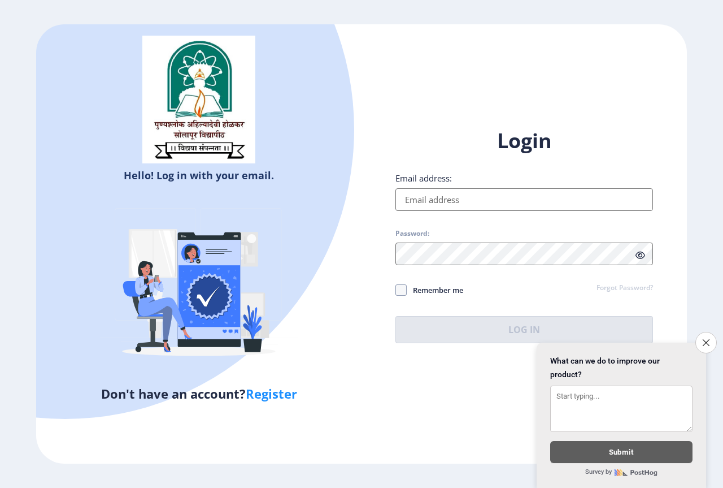
click at [506, 199] on input "Email address:" at bounding box center [525, 199] width 258 height 23
type input "[EMAIL_ADDRESS][DOMAIN_NAME]"
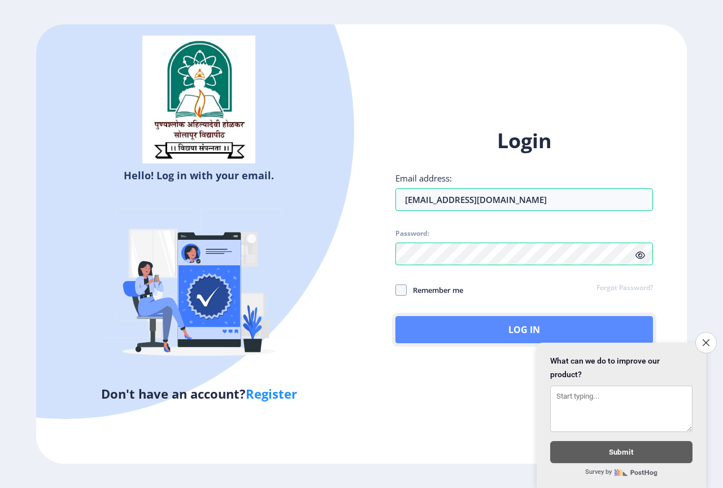
click at [445, 316] on button "Log In" at bounding box center [525, 329] width 258 height 27
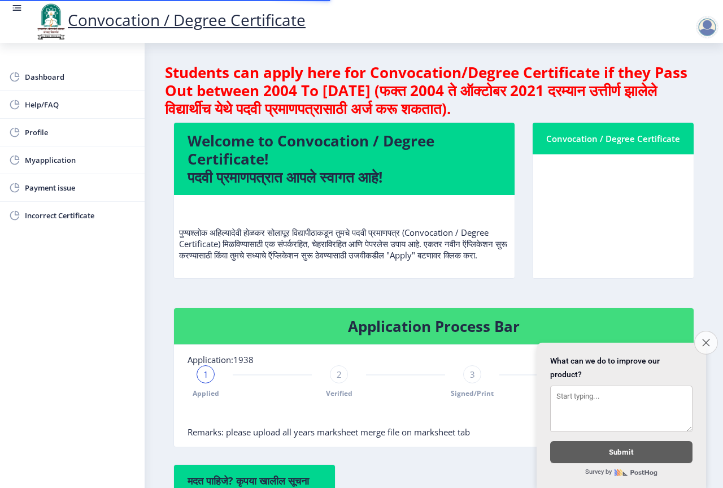
click at [710, 336] on button "Close survey" at bounding box center [706, 343] width 24 height 24
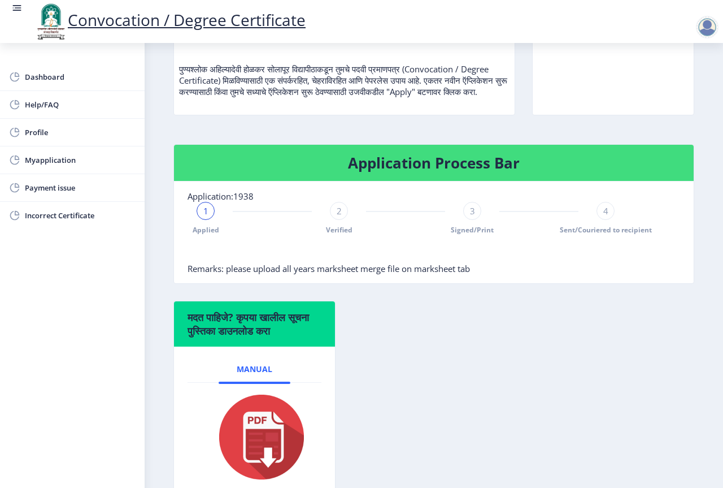
scroll to position [171, 0]
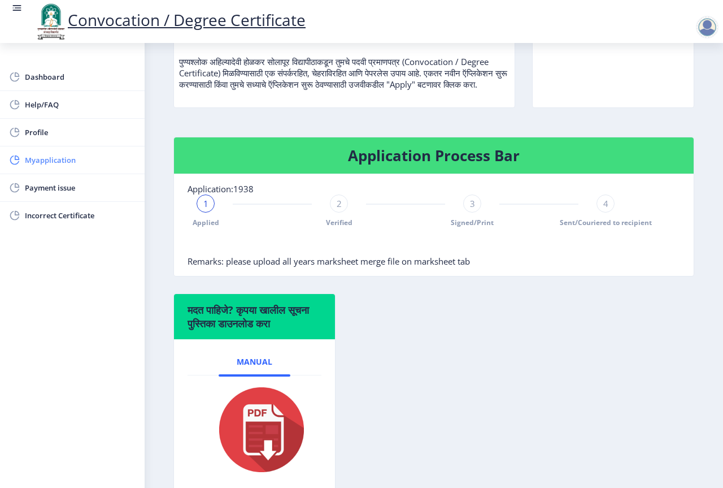
click at [60, 158] on span "Myapplication" at bounding box center [80, 160] width 111 height 14
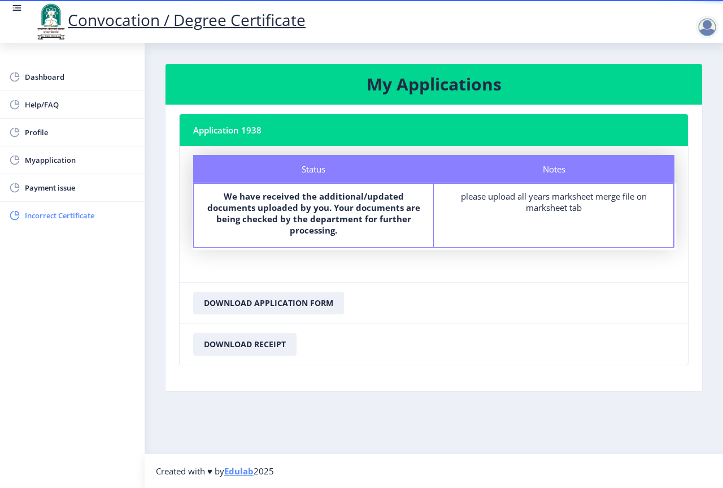
click at [70, 216] on span "Incorrect Certificate" at bounding box center [80, 216] width 111 height 14
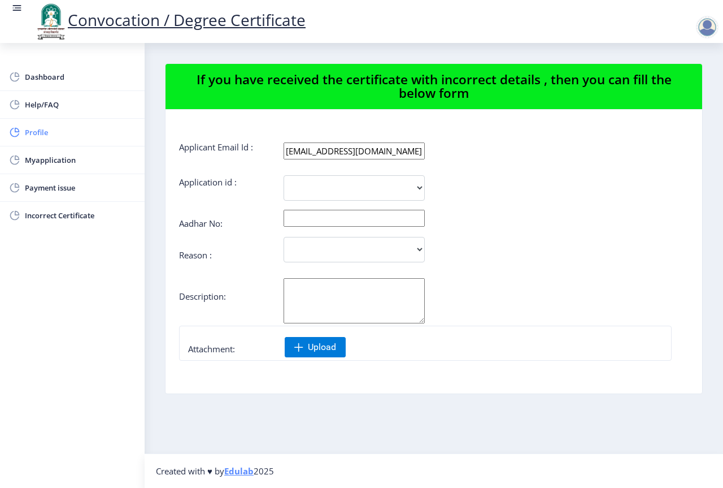
click at [49, 132] on span "Profile" at bounding box center [80, 132] width 111 height 14
select select
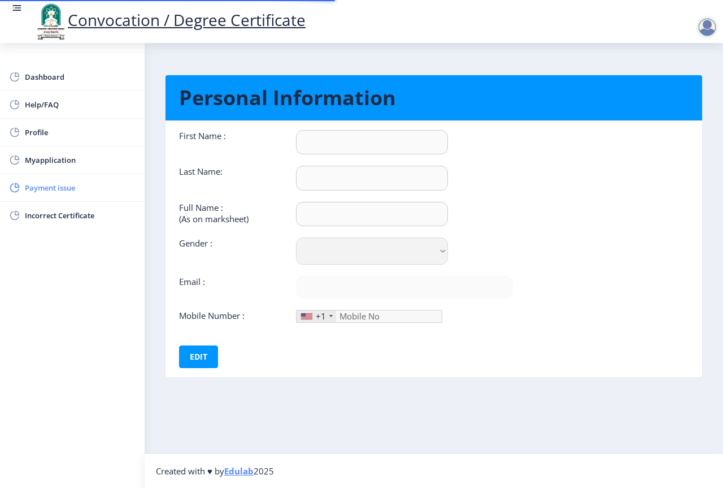
type input "[PERSON_NAME]"
type input "Bodare"
type input "[PERSON_NAME] [PERSON_NAME]"
select select "[DEMOGRAPHIC_DATA]"
type input "[EMAIL_ADDRESS][DOMAIN_NAME]"
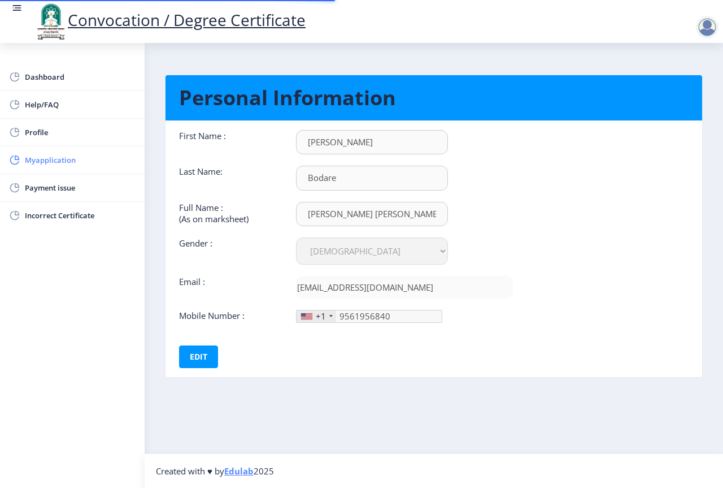
type input "[PHONE_NUMBER]"
click at [187, 357] on button "Edit" at bounding box center [198, 356] width 39 height 23
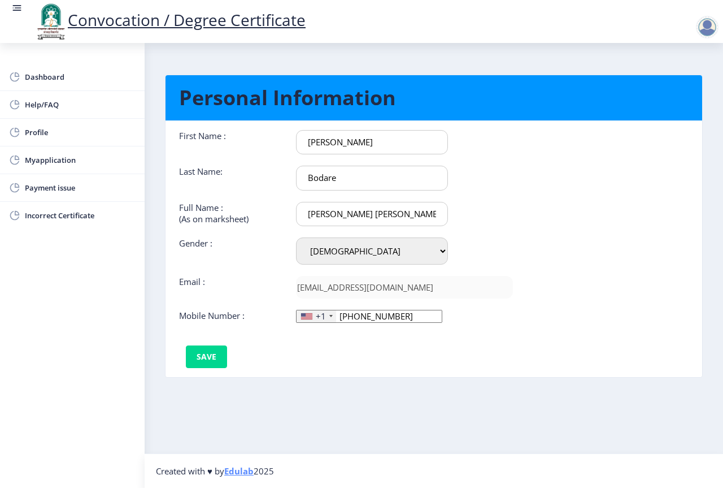
click at [395, 318] on input "[PHONE_NUMBER]" at bounding box center [369, 316] width 146 height 13
click at [210, 354] on button "Save" at bounding box center [206, 356] width 41 height 23
click at [199, 350] on button "Edit" at bounding box center [198, 356] width 39 height 23
click at [59, 157] on span "Myapplication" at bounding box center [80, 160] width 111 height 14
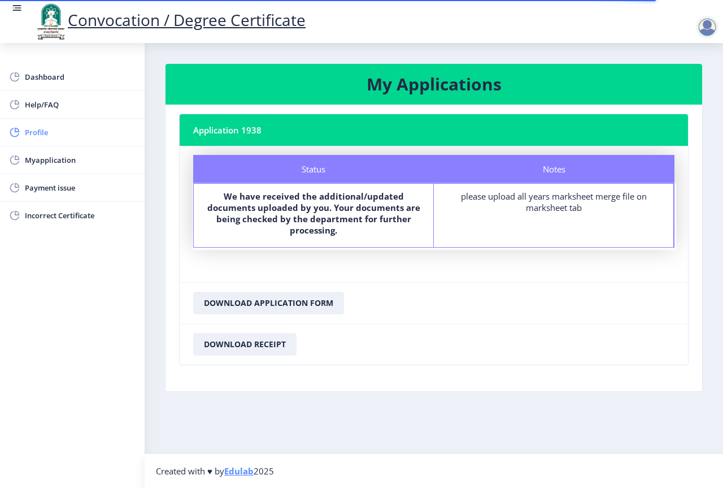
click at [43, 129] on span "Profile" at bounding box center [80, 132] width 111 height 14
select select
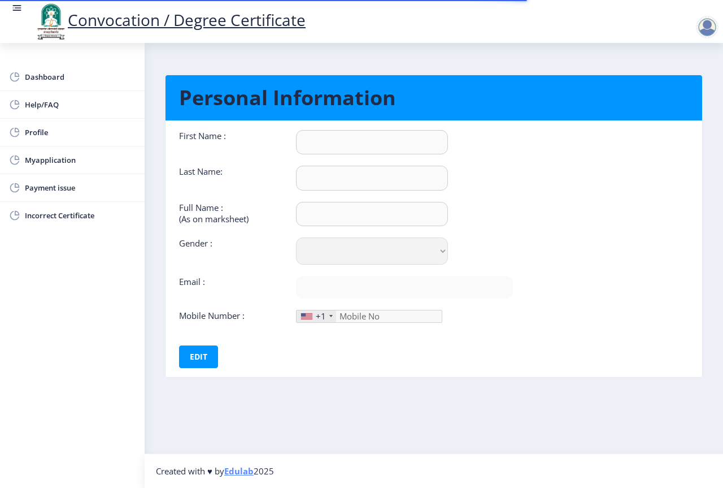
type input "[PERSON_NAME]"
type input "Bodare"
type input "[PERSON_NAME] [PERSON_NAME]"
select select "[DEMOGRAPHIC_DATA]"
type input "[EMAIL_ADDRESS][DOMAIN_NAME]"
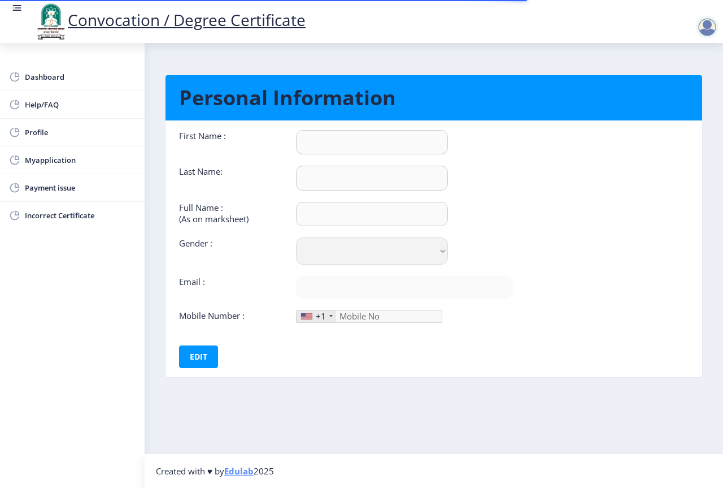
type input "9561956840"
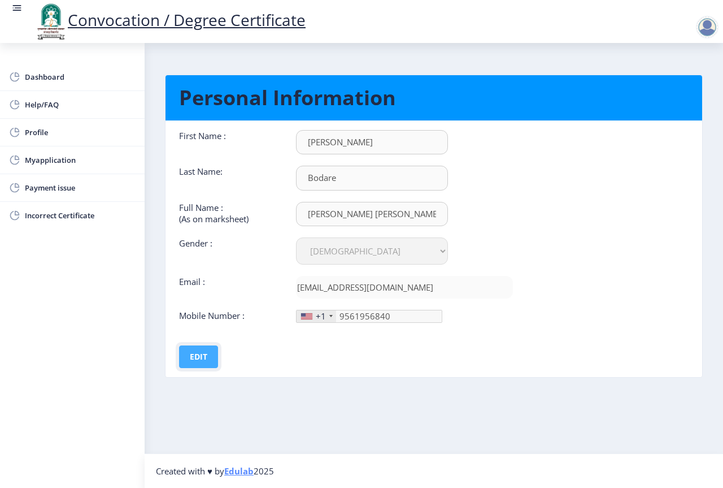
click at [198, 355] on button "Edit" at bounding box center [198, 356] width 39 height 23
click at [45, 159] on span "Myapplication" at bounding box center [80, 160] width 111 height 14
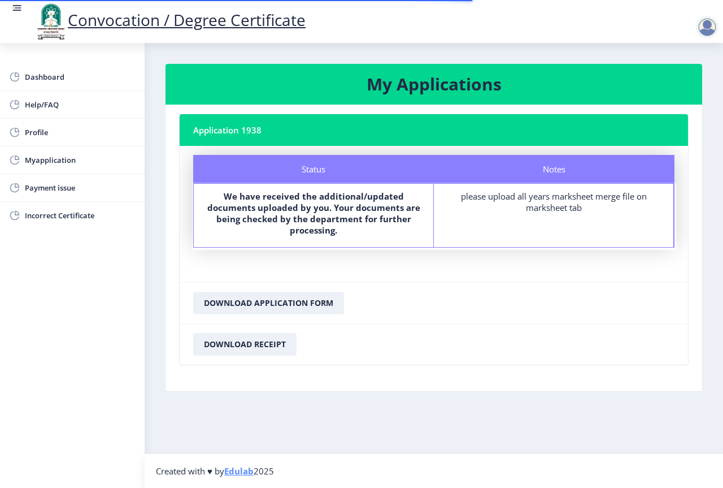
drag, startPoint x: 366, startPoint y: 220, endPoint x: 462, endPoint y: 219, distance: 96.6
click at [370, 221] on b "We have received the additional/updated documents uploaded by you. Your documen…" at bounding box center [313, 212] width 213 height 45
click at [536, 219] on div "Notes please upload all years marksheet merge file on marksheet tab" at bounding box center [554, 215] width 240 height 63
drag, startPoint x: 585, startPoint y: 198, endPoint x: 542, endPoint y: 172, distance: 51.0
click at [584, 198] on div "please upload all years marksheet merge file on marksheet tab" at bounding box center [553, 201] width 219 height 23
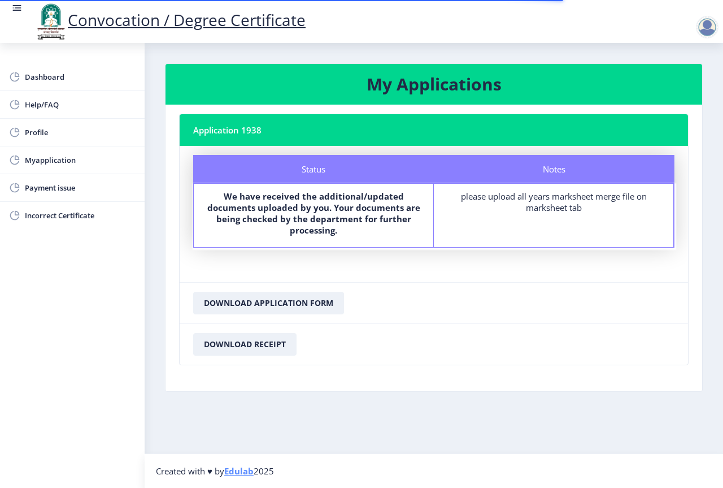
click at [535, 161] on div "Notes" at bounding box center [554, 169] width 241 height 28
click at [347, 121] on nb-card-header "Application 1938" at bounding box center [434, 130] width 509 height 32
click at [47, 80] on span "Dashboard" at bounding box center [80, 77] width 111 height 14
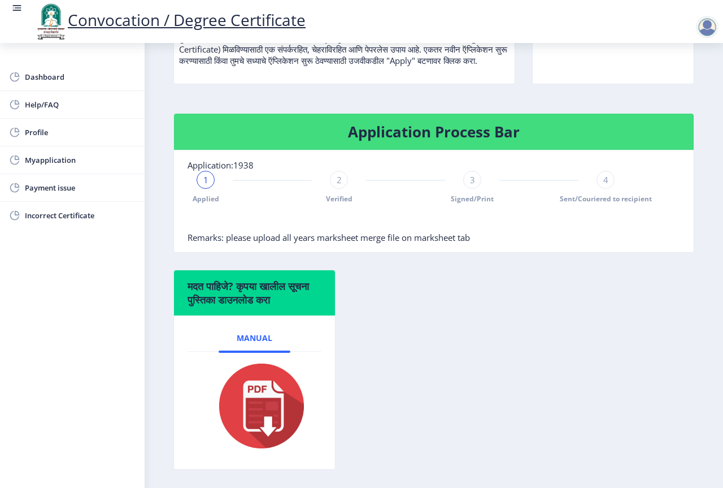
scroll to position [171, 0]
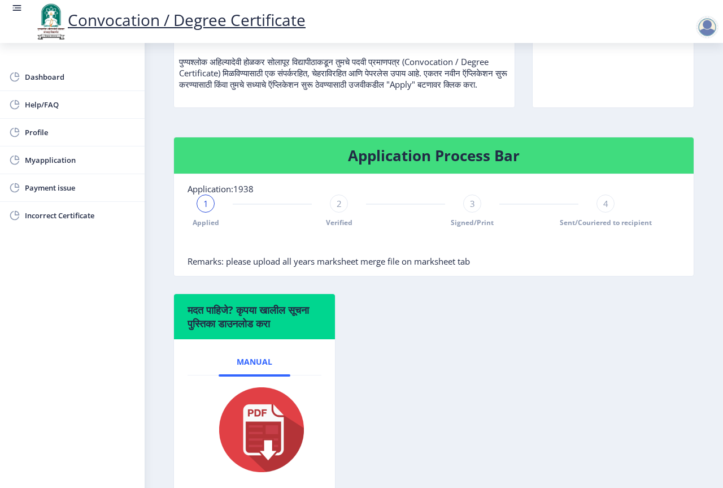
click at [707, 21] on div at bounding box center [707, 27] width 23 height 23
click at [548, 338] on div "मदत पाहिजे? कृपया खालील सूचना पुस्तिका डाउनलोड करा Manual" at bounding box center [434, 401] width 538 height 217
click at [37, 107] on span "Help/FAQ" at bounding box center [80, 105] width 111 height 14
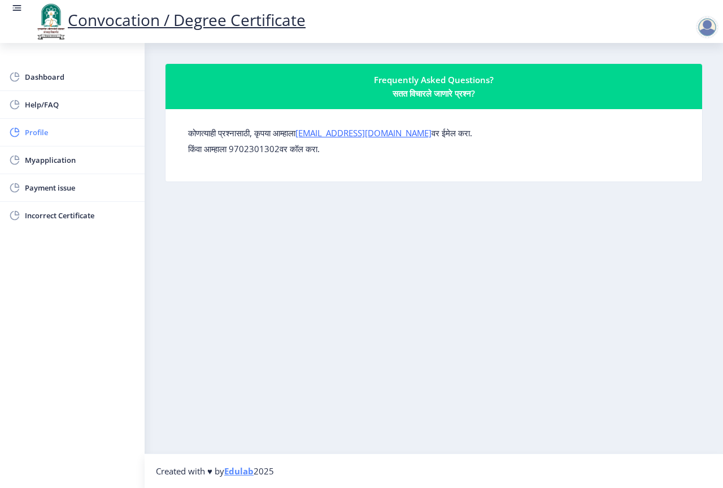
click at [32, 132] on span "Profile" at bounding box center [80, 132] width 111 height 14
select select
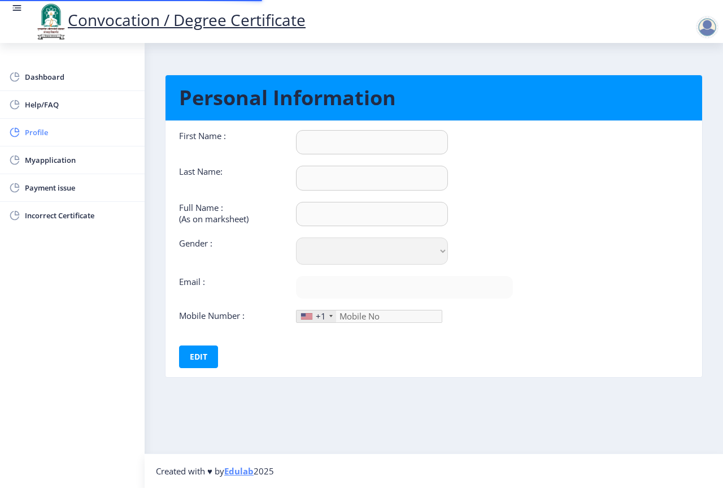
type input "[PERSON_NAME]"
type input "Bodare"
type input "[PERSON_NAME] [PERSON_NAME]"
select select "[DEMOGRAPHIC_DATA]"
type input "[EMAIL_ADDRESS][DOMAIN_NAME]"
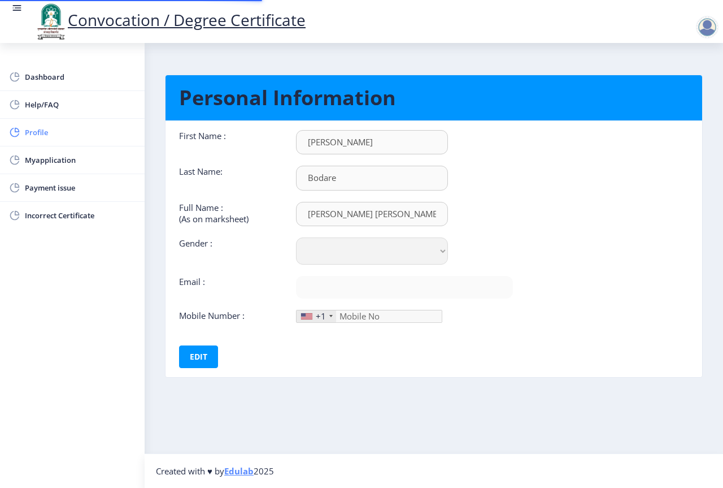
type input "9561956840"
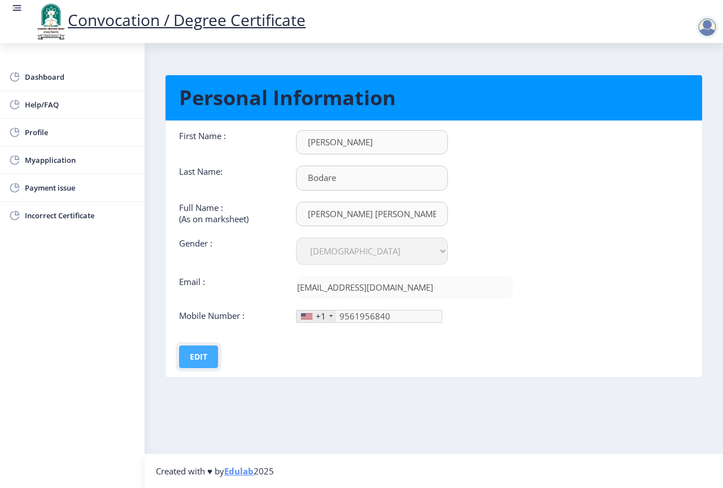
click at [198, 356] on button "Edit" at bounding box center [198, 356] width 39 height 23
click at [210, 361] on button "Save" at bounding box center [206, 356] width 41 height 23
click at [45, 163] on span "Myapplication" at bounding box center [80, 160] width 111 height 14
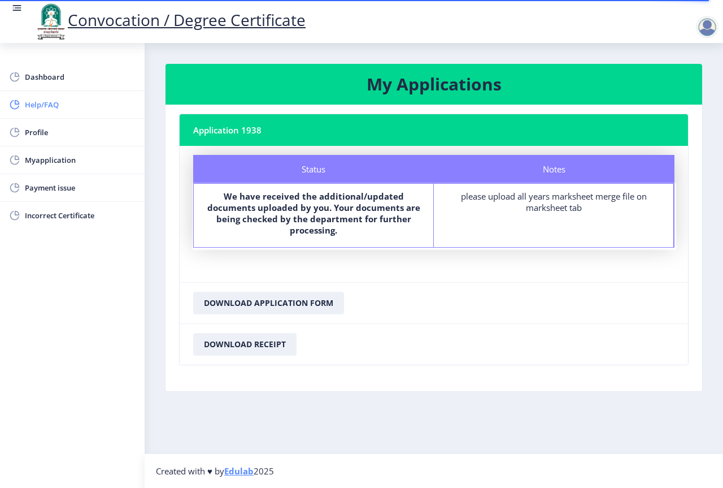
click at [60, 110] on span "Help/FAQ" at bounding box center [80, 105] width 111 height 14
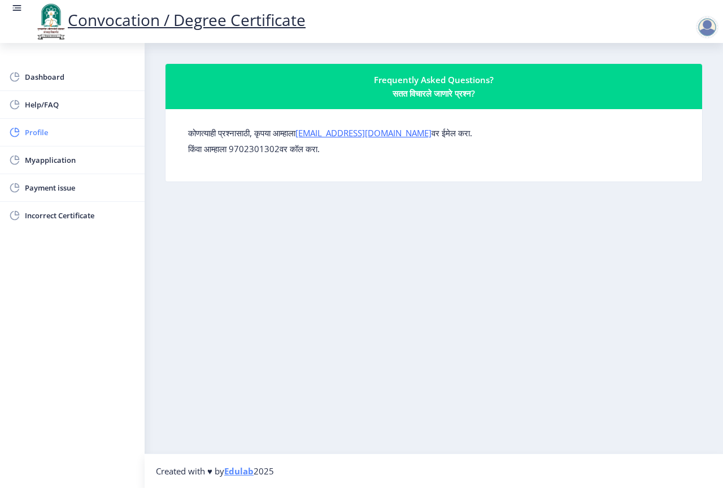
click at [55, 130] on span "Profile" at bounding box center [80, 132] width 111 height 14
select select
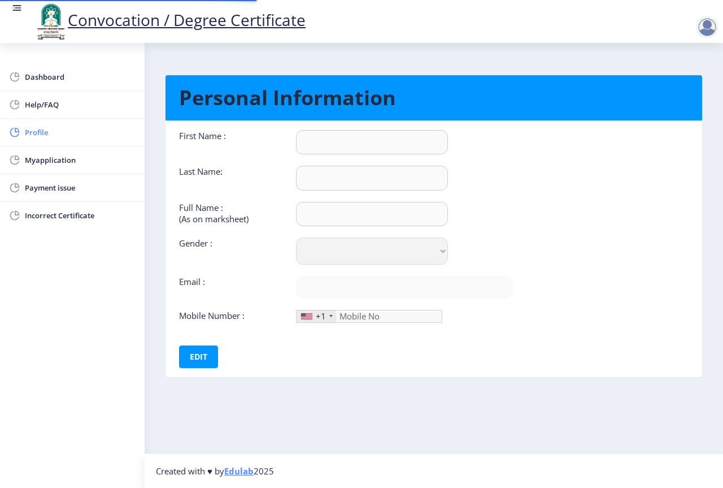
type input "[PERSON_NAME]"
type input "Bodare"
type input "[PERSON_NAME] [PERSON_NAME]"
select select "[DEMOGRAPHIC_DATA]"
type input "[EMAIL_ADDRESS][DOMAIN_NAME]"
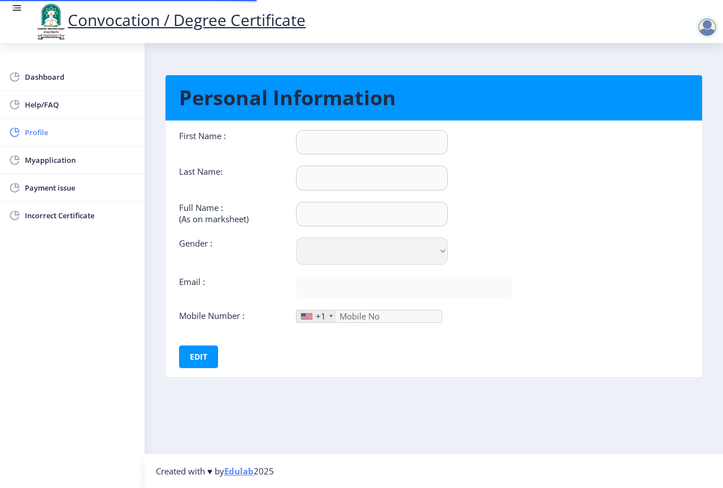
type input "9561956840"
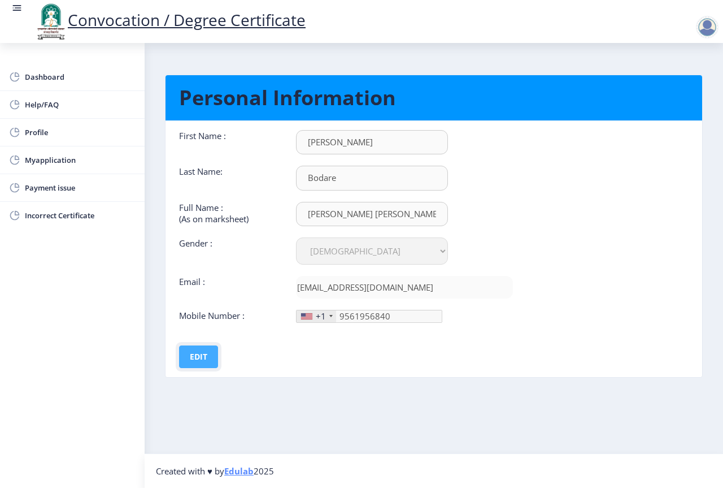
click at [194, 350] on button "Edit" at bounding box center [198, 356] width 39 height 23
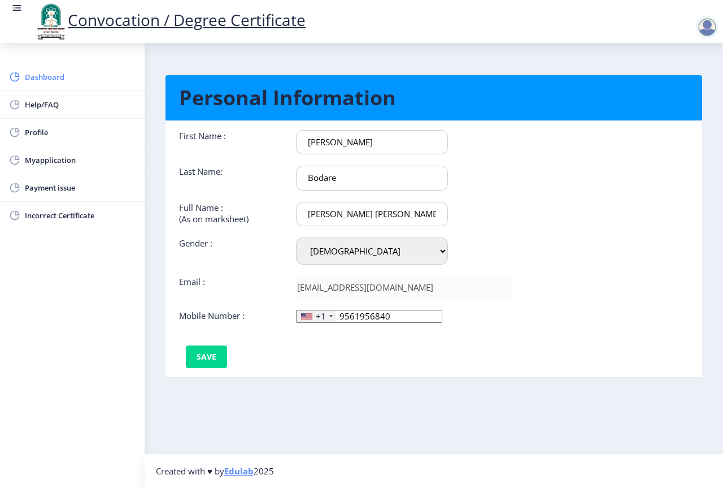
click at [59, 79] on span "Dashboard" at bounding box center [80, 77] width 111 height 14
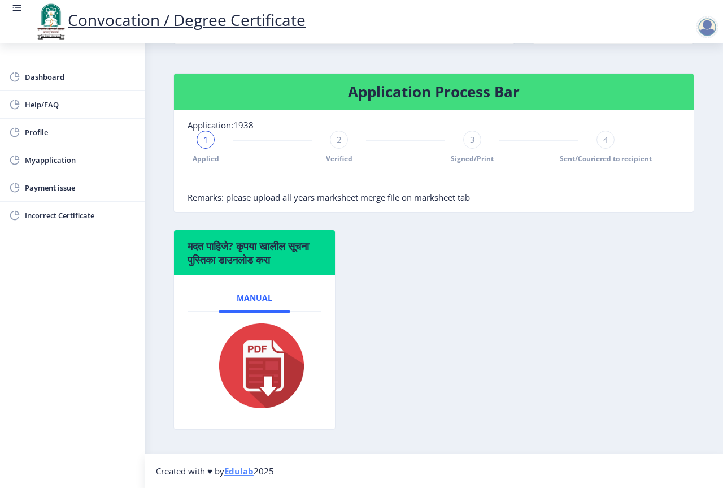
scroll to position [246, 0]
click at [339, 150] on div "2 Verified" at bounding box center [339, 147] width 18 height 33
click at [336, 138] on div "2" at bounding box center [339, 140] width 18 height 18
click at [206, 141] on rect at bounding box center [205, 139] width 11 height 11
click at [319, 133] on div "1 Applied Verified 3 Signed/Print 4 Sent/Couriered to recipient" at bounding box center [406, 147] width 436 height 33
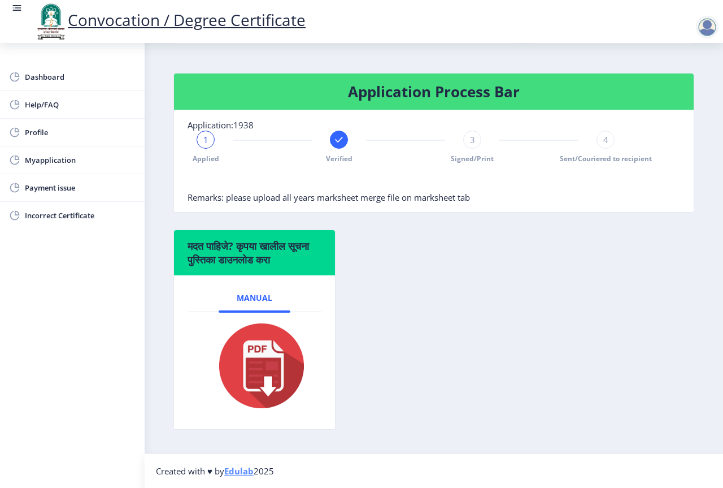
click at [585, 144] on div "1 Applied Verified 3 Signed/Print 4 Sent/Couriered to recipient" at bounding box center [406, 147] width 436 height 33
drag, startPoint x: 480, startPoint y: 150, endPoint x: 482, endPoint y: 157, distance: 6.6
click at [479, 150] on div "1 Applied Verified 3 Signed/Print 4 Sent/Couriered to recipient" at bounding box center [406, 147] width 436 height 33
click at [54, 181] on span "Payment issue" at bounding box center [80, 188] width 111 height 14
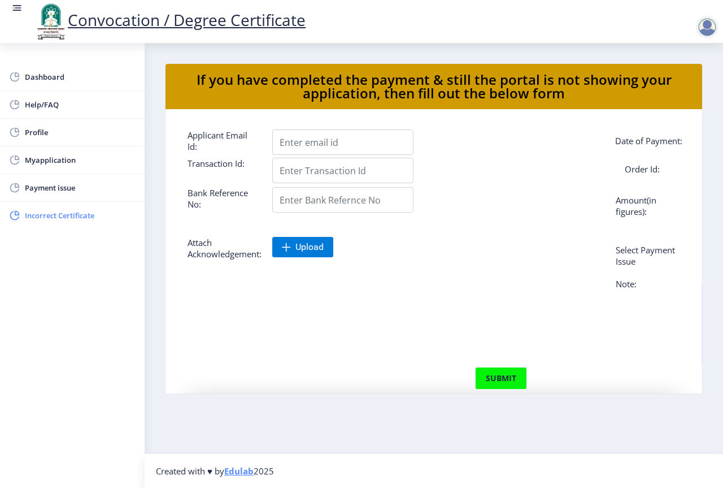
click at [58, 222] on span "Incorrect Certificate" at bounding box center [80, 216] width 111 height 14
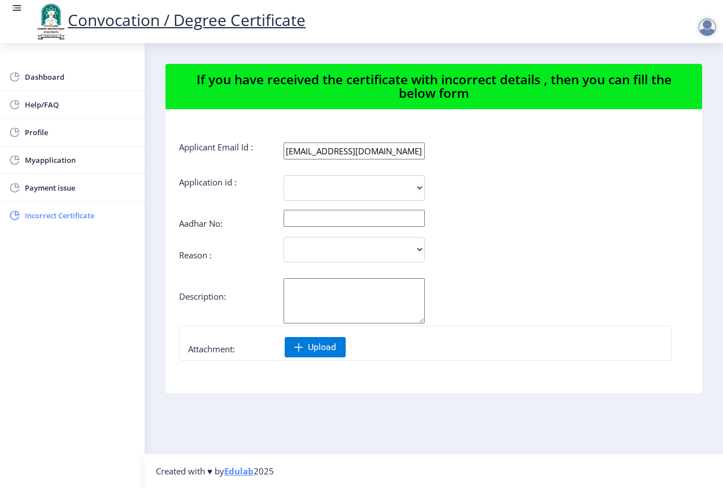
click at [40, 211] on span "Incorrect Certificate" at bounding box center [80, 216] width 111 height 14
click at [58, 188] on span "Payment issue" at bounding box center [80, 188] width 111 height 14
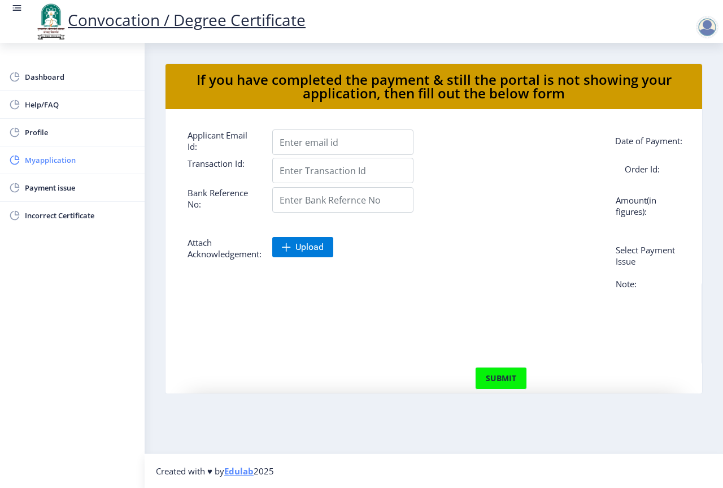
click at [65, 160] on span "Myapplication" at bounding box center [80, 160] width 111 height 14
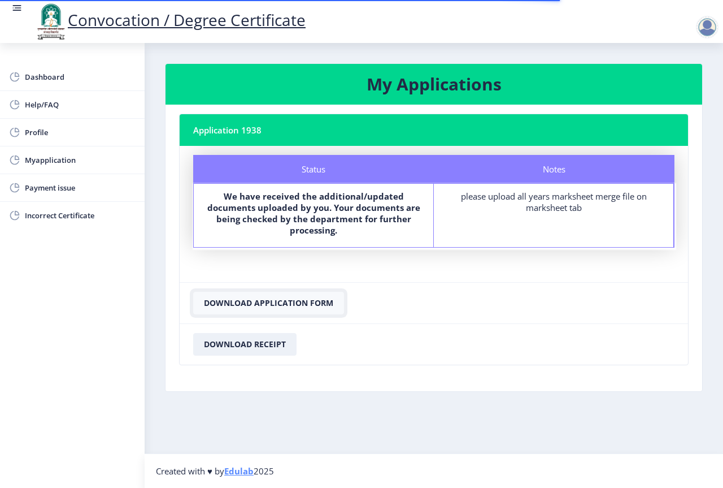
click at [290, 301] on button "Download Application Form" at bounding box center [268, 303] width 151 height 23
click at [292, 301] on button "Download Application Form" at bounding box center [268, 303] width 151 height 23
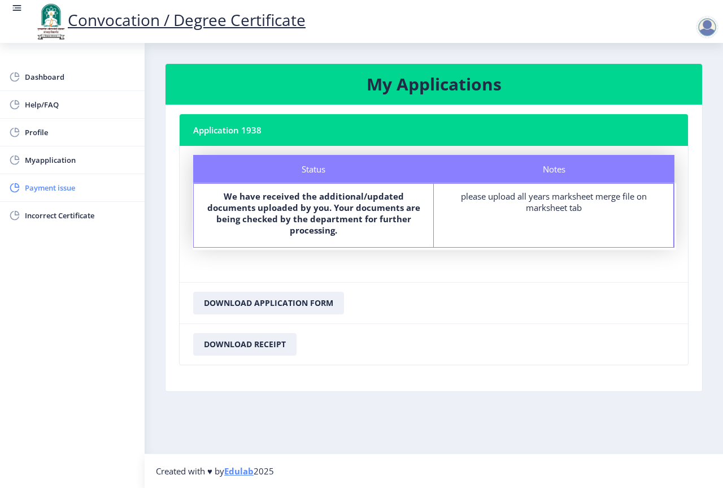
click at [51, 189] on span "Payment issue" at bounding box center [80, 188] width 111 height 14
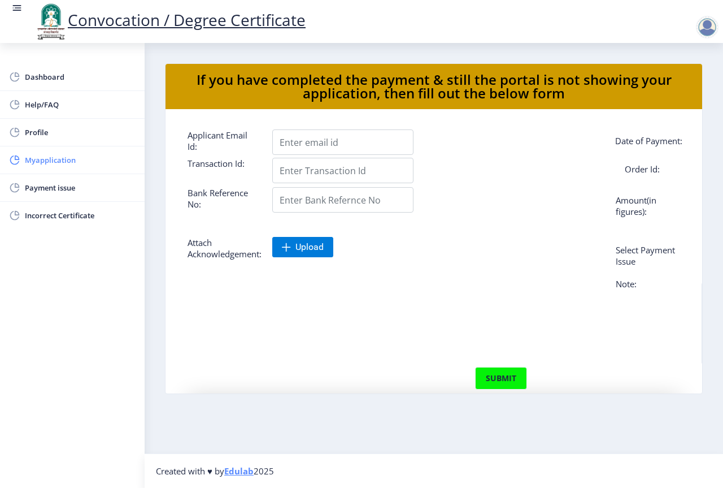
click at [65, 162] on span "Myapplication" at bounding box center [80, 160] width 111 height 14
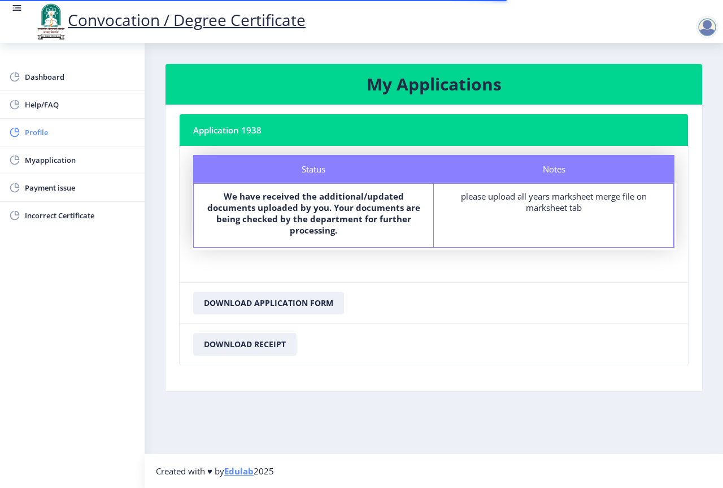
click at [40, 128] on span "Profile" at bounding box center [80, 132] width 111 height 14
select select
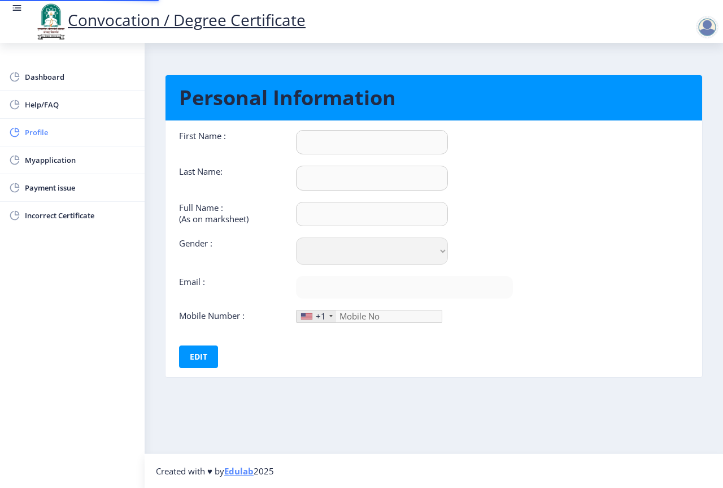
type input "[PERSON_NAME]"
type input "Bodare"
type input "[PERSON_NAME] [PERSON_NAME]"
select select "[DEMOGRAPHIC_DATA]"
type input "[EMAIL_ADDRESS][DOMAIN_NAME]"
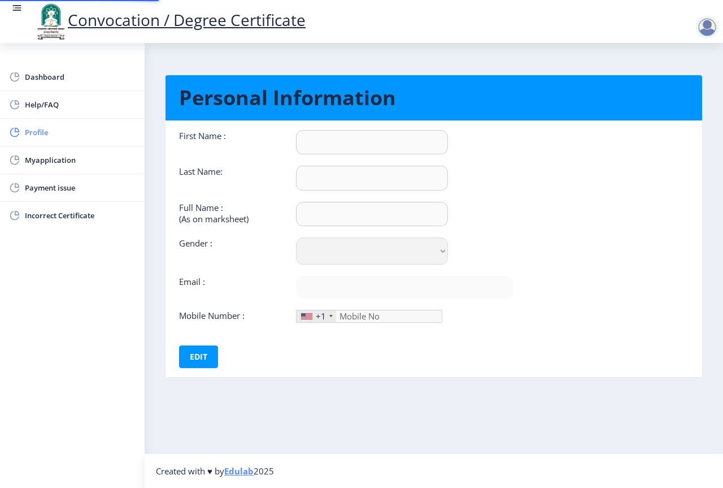
type input "9561956840"
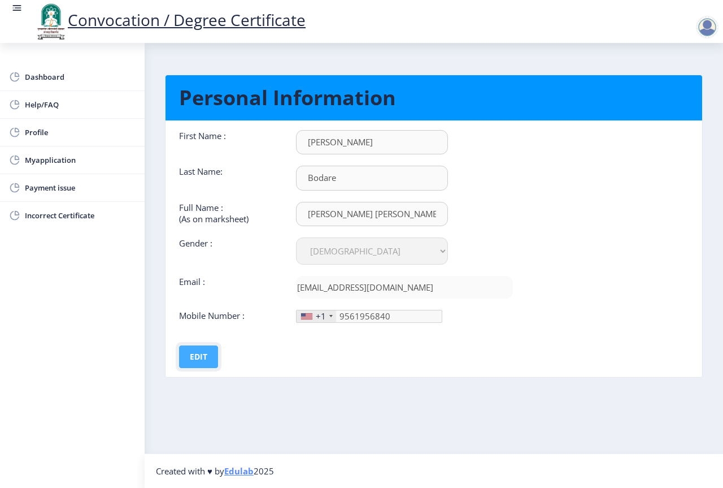
click at [207, 350] on button "Edit" at bounding box center [198, 356] width 39 height 23
click at [212, 354] on button "Save" at bounding box center [206, 356] width 41 height 23
click at [46, 71] on span "Dashboard" at bounding box center [80, 77] width 111 height 14
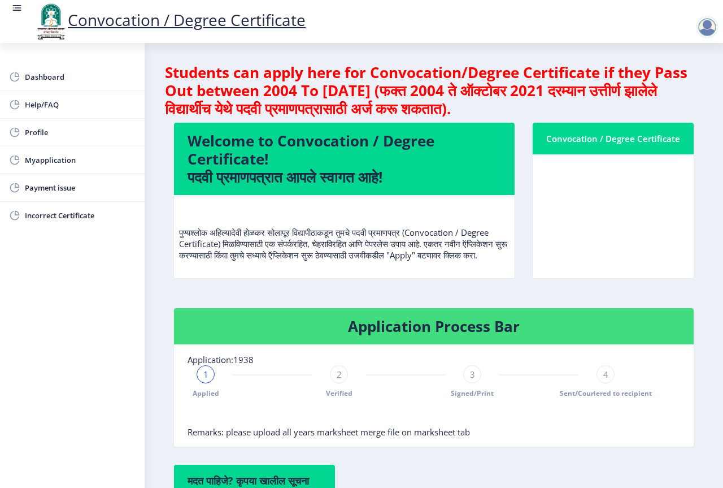
click at [701, 20] on div at bounding box center [707, 27] width 23 height 23
click at [691, 88] on span "Log out" at bounding box center [678, 88] width 72 height 14
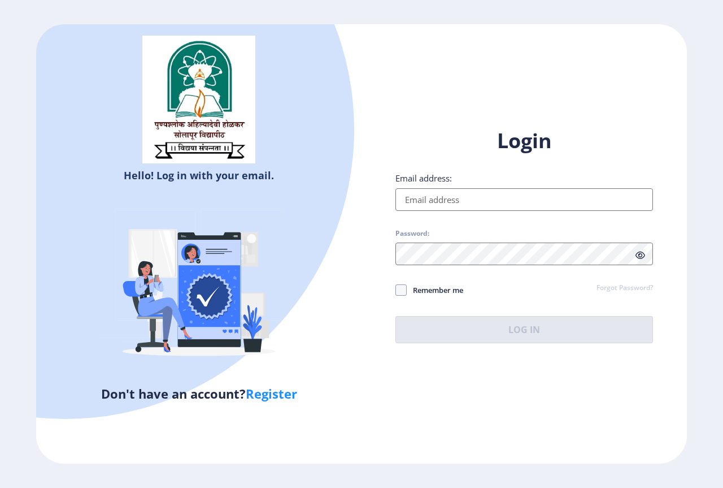
click at [573, 206] on input "Email address:" at bounding box center [525, 199] width 258 height 23
type input "[EMAIL_ADDRESS][DOMAIN_NAME]"
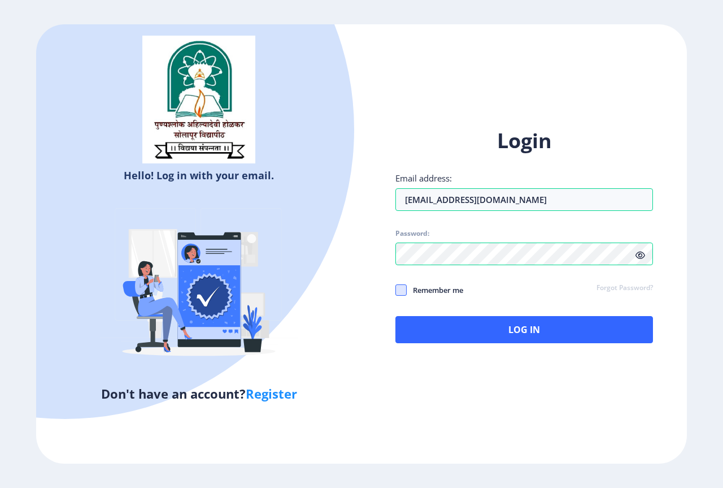
click at [405, 292] on span at bounding box center [401, 289] width 11 height 11
click at [396, 290] on input "Remember me" at bounding box center [396, 289] width 1 height 1
checkbox input "true"
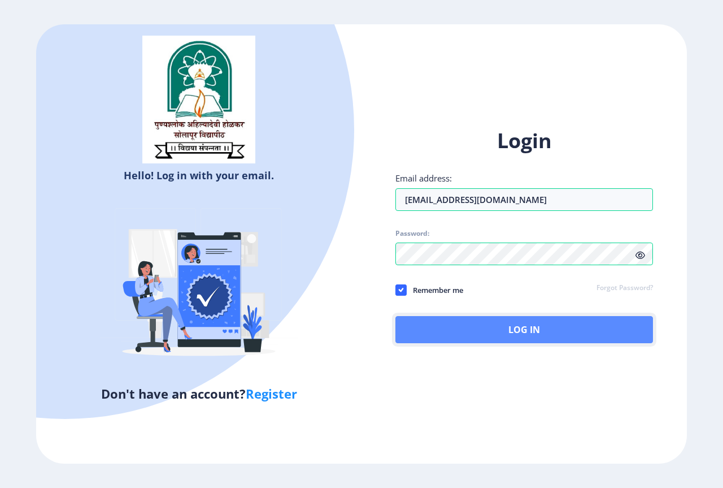
click at [514, 333] on button "Log In" at bounding box center [525, 329] width 258 height 27
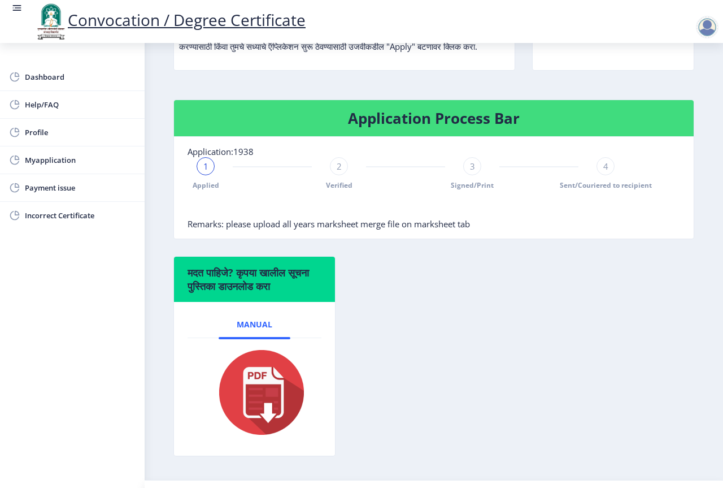
scroll to position [171, 0]
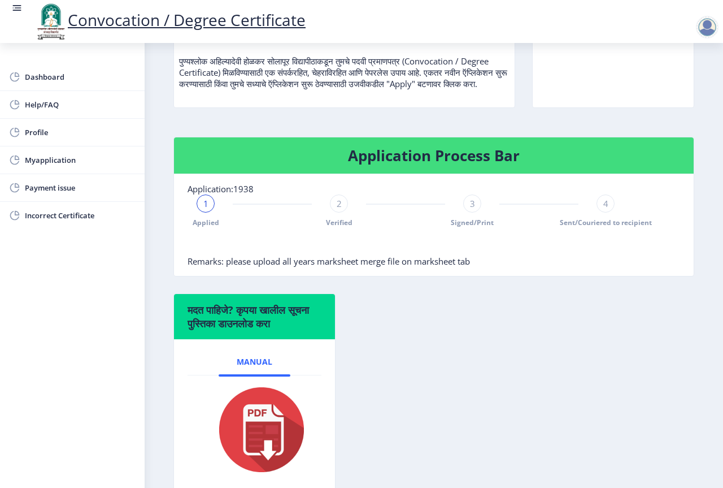
click at [200, 212] on div "1" at bounding box center [206, 203] width 18 height 18
click at [50, 163] on span "Myapplication" at bounding box center [80, 160] width 111 height 14
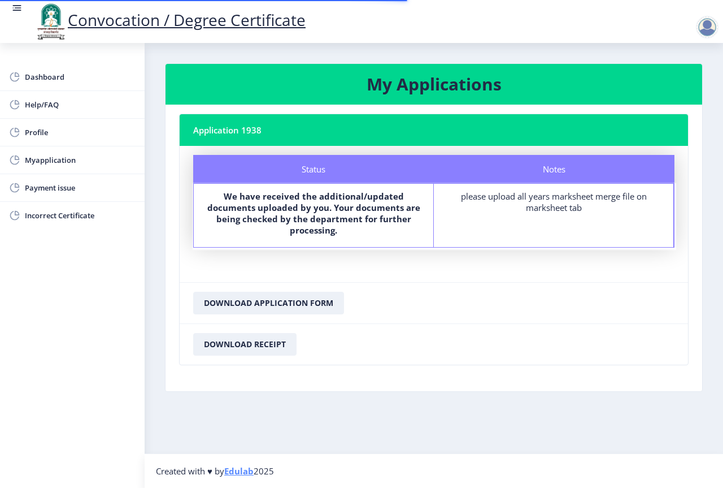
click at [455, 206] on div "please upload all years marksheet merge file on marksheet tab" at bounding box center [553, 201] width 219 height 23
click at [297, 195] on b "We have received the additional/updated documents uploaded by you. Your documen…" at bounding box center [313, 212] width 213 height 45
click at [305, 170] on div "Status" at bounding box center [313, 169] width 241 height 28
click at [274, 128] on nb-card-header "Application 1938" at bounding box center [434, 130] width 509 height 32
click at [381, 79] on h3 "My Applications" at bounding box center [434, 84] width 510 height 23
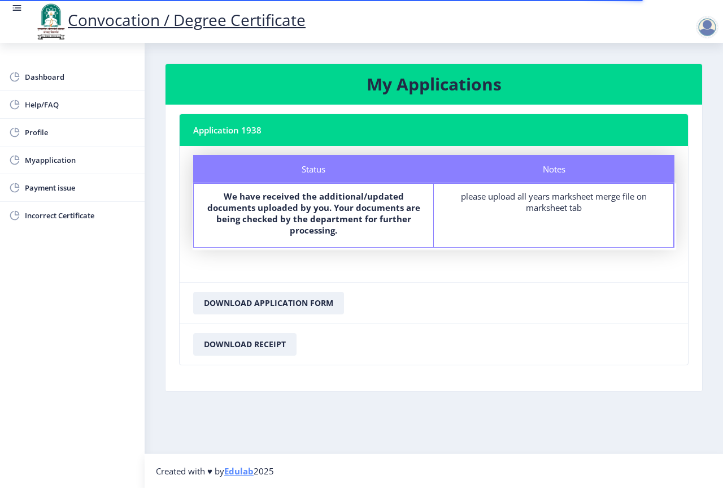
click at [571, 198] on div "please upload all years marksheet merge file on marksheet tab" at bounding box center [553, 201] width 219 height 23
click at [536, 214] on div "Notes please upload all years marksheet merge file on marksheet tab" at bounding box center [554, 215] width 240 height 63
drag, startPoint x: 580, startPoint y: 207, endPoint x: 574, endPoint y: 206, distance: 6.3
click at [577, 206] on div "please upload all years marksheet merge file on marksheet tab" at bounding box center [553, 201] width 219 height 23
click at [240, 469] on link "Edulab" at bounding box center [238, 470] width 29 height 11
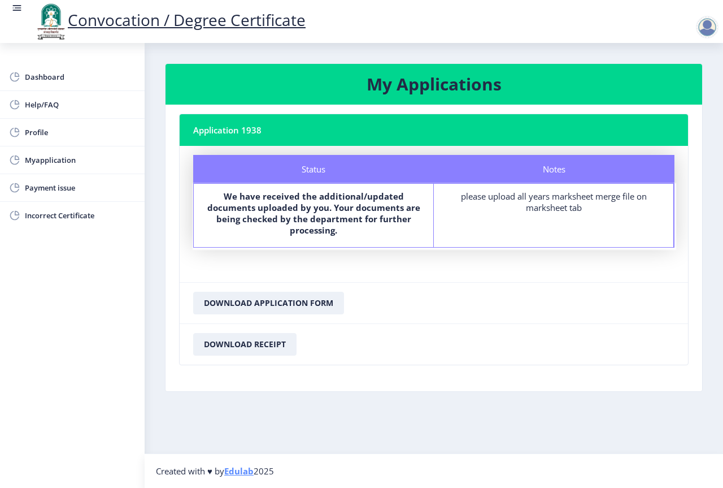
click at [432, 89] on h3 "My Applications" at bounding box center [434, 84] width 510 height 23
click at [51, 156] on span "Myapplication" at bounding box center [80, 160] width 111 height 14
click at [51, 157] on span "Myapplication" at bounding box center [80, 160] width 111 height 14
